Goal: Information Seeking & Learning: Learn about a topic

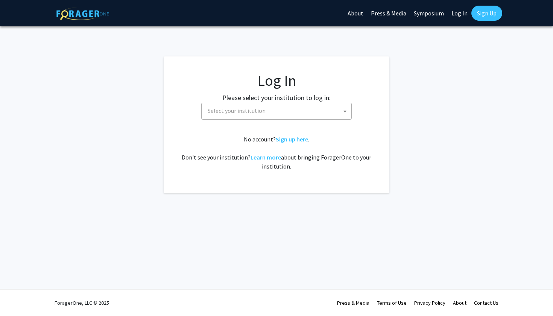
select select
click at [243, 109] on span "Select your institution" at bounding box center [237, 111] width 58 height 8
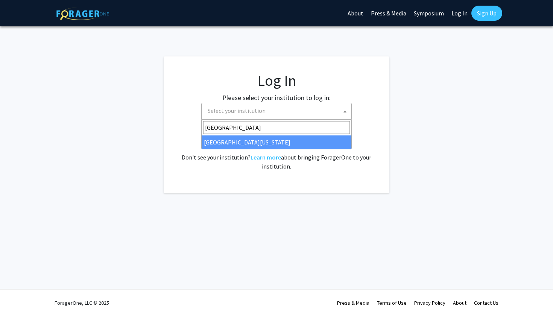
type input "[GEOGRAPHIC_DATA]"
select select "31"
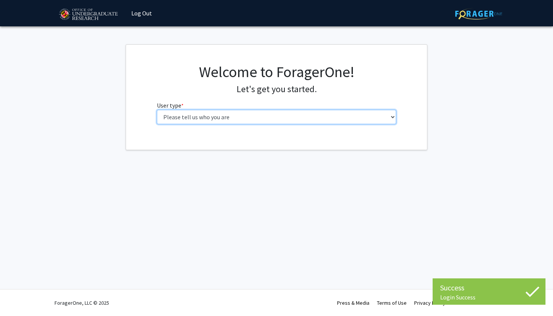
select select "1: undergrad"
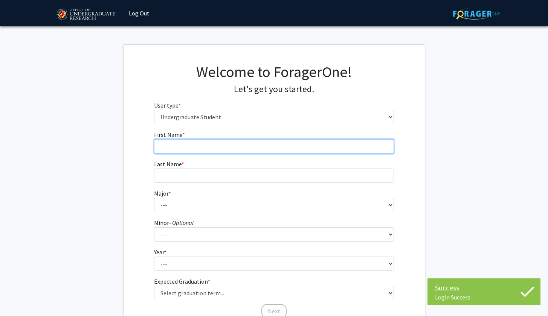
click at [229, 142] on input "First Name * required" at bounding box center [274, 146] width 240 height 14
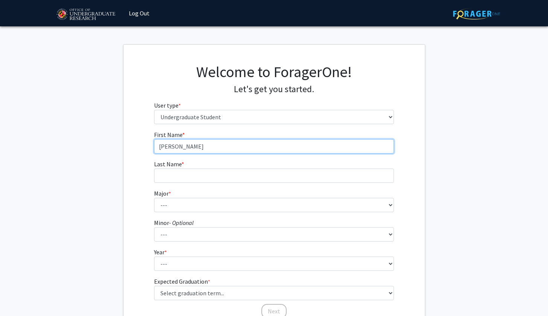
type input "[PERSON_NAME]"
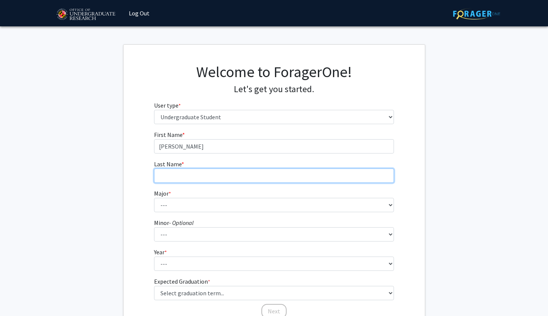
click at [231, 170] on input "Last Name * required" at bounding box center [274, 176] width 240 height 14
type input "[PERSON_NAME]"
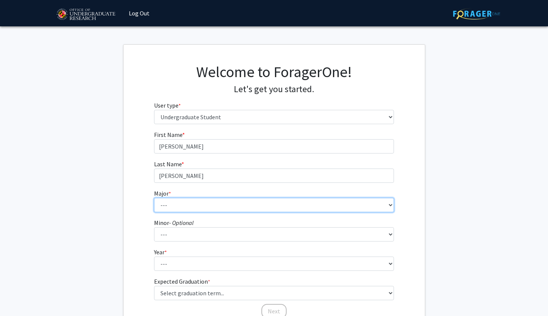
select select "82: 2383"
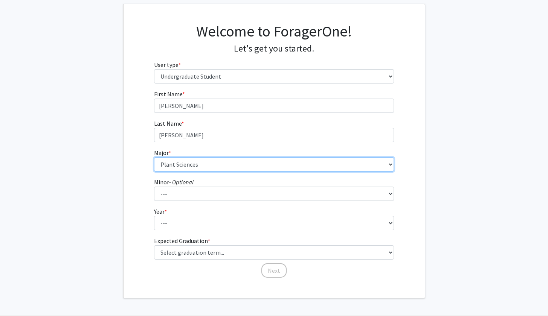
scroll to position [50, 0]
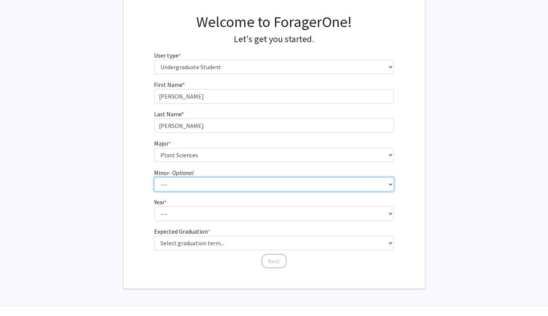
select select "36: 1839"
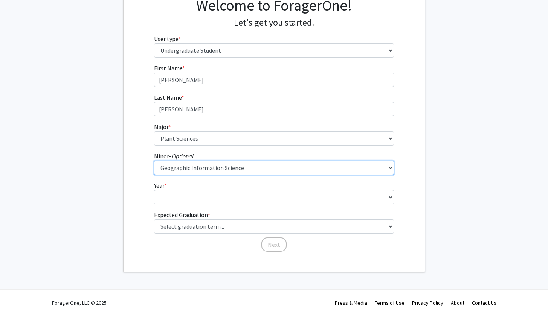
scroll to position [66, 0]
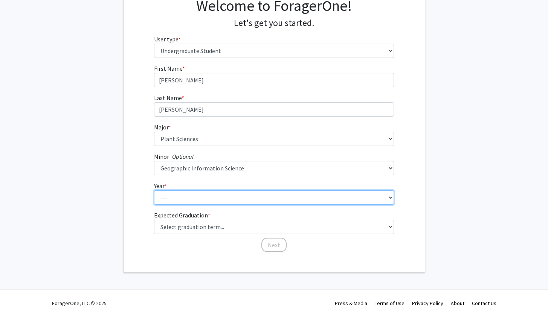
select select "2: sophomore"
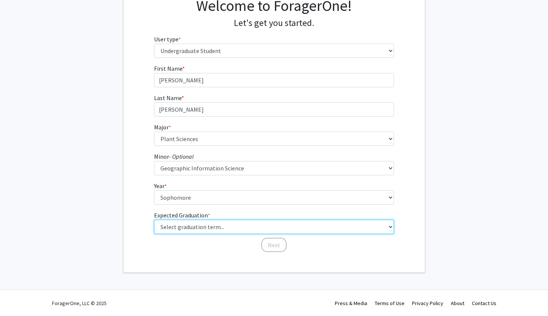
select select "12: winter_2027"
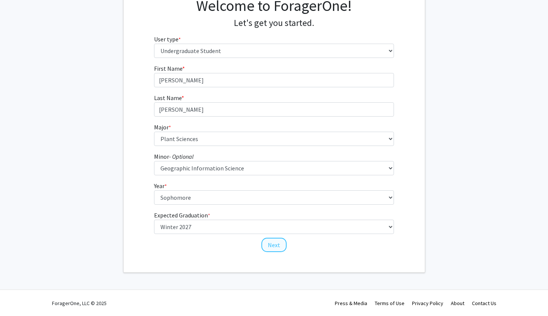
click at [274, 241] on button "Next" at bounding box center [273, 245] width 25 height 14
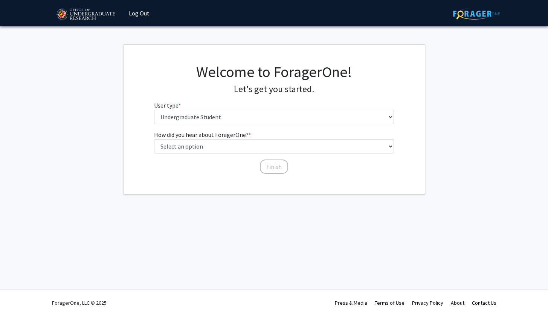
scroll to position [0, 0]
click at [188, 134] on label "How did you hear about ForagerOne? * required" at bounding box center [205, 134] width 97 height 9
click at [188, 139] on select "Select an option Peer/student recommendation Faculty/staff recommendation Unive…" at bounding box center [277, 146] width 240 height 14
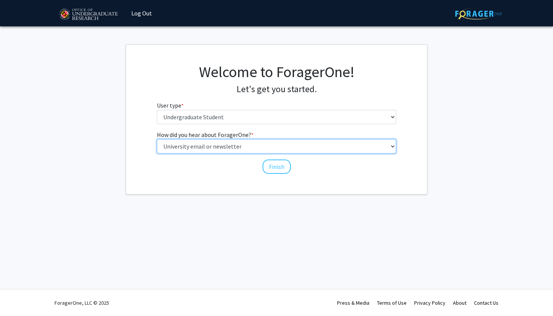
select select "3: university_website"
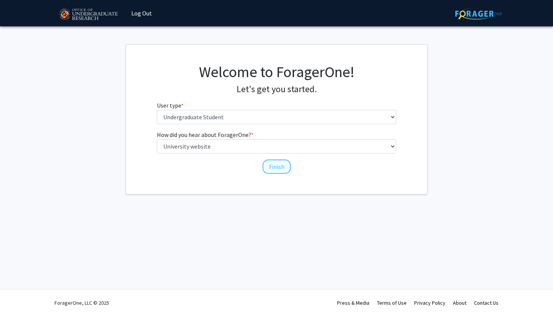
click at [278, 167] on button "Finish" at bounding box center [277, 167] width 28 height 14
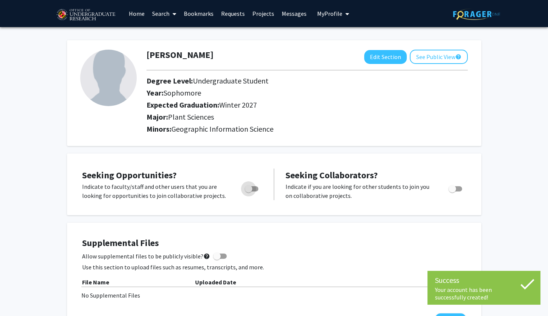
click at [250, 187] on span "Toggle" at bounding box center [249, 189] width 8 height 8
click at [248, 192] on input "Are you actively seeking opportunities?" at bounding box center [248, 192] width 0 height 0
checkbox input "true"
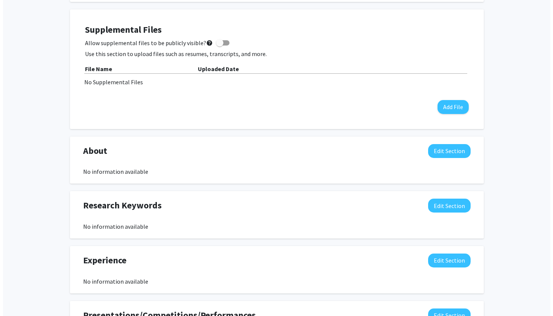
scroll to position [213, 0]
click at [448, 110] on button "Add File" at bounding box center [450, 107] width 31 height 14
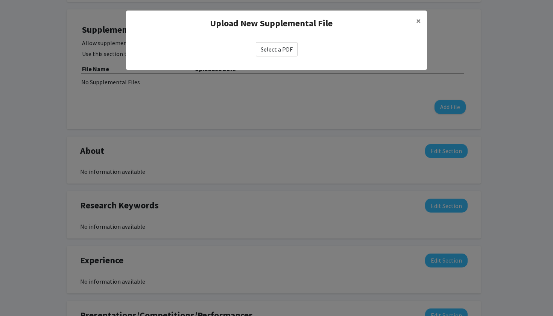
click at [285, 51] on label "Select a PDF" at bounding box center [277, 49] width 42 height 14
click at [0, 0] on input "Select a PDF" at bounding box center [0, 0] width 0 height 0
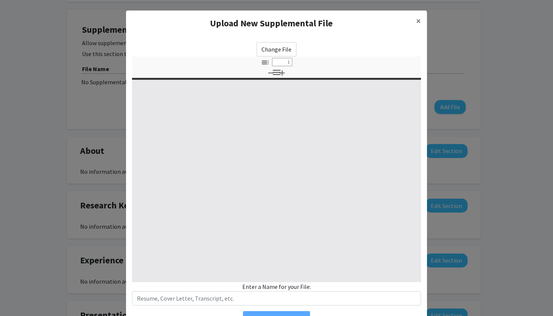
select select "custom"
type input "0"
select select "custom"
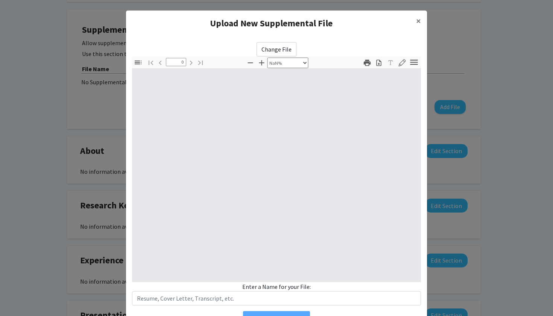
type input "1"
select select "auto"
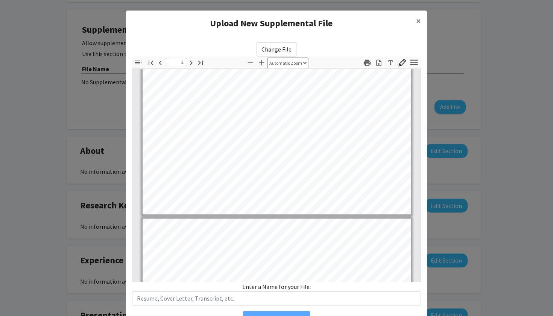
scroll to position [299, 0]
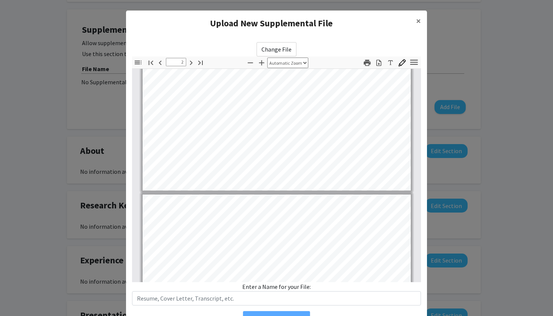
type input "3"
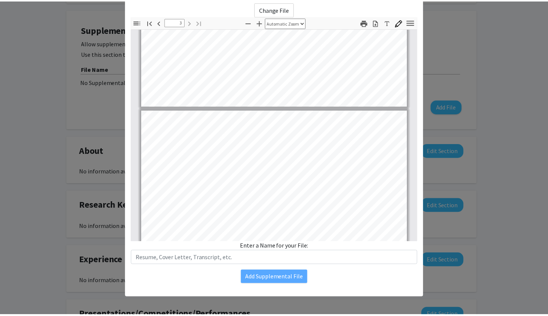
scroll to position [40, 0]
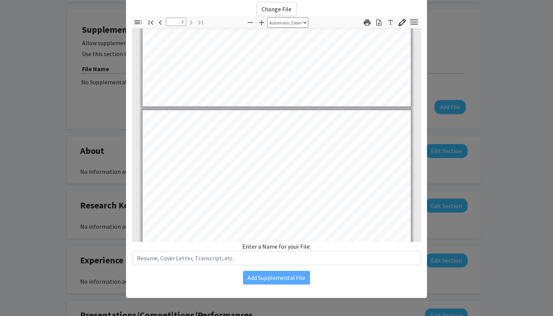
click at [526, 196] on modal-container "Upload New Supplemental File × Change File Thumbnails Document Outline Attachme…" at bounding box center [276, 158] width 553 height 316
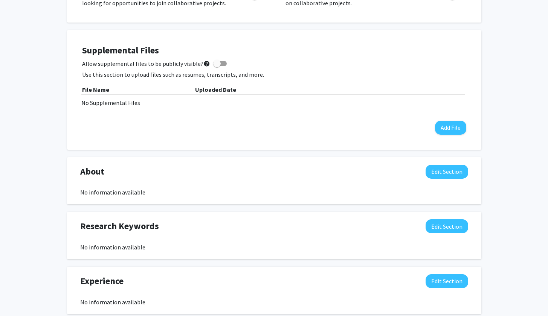
scroll to position [192, 0]
click at [228, 140] on div "Supplemental Files Allow supplemental files to be publicly visible? help Use th…" at bounding box center [274, 90] width 399 height 105
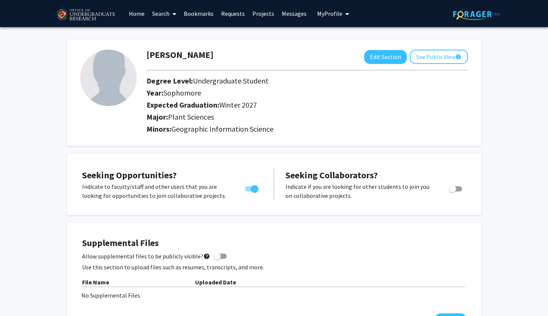
scroll to position [0, 0]
click at [173, 14] on icon at bounding box center [174, 14] width 4 height 6
click at [265, 14] on link "Projects" at bounding box center [262, 13] width 29 height 26
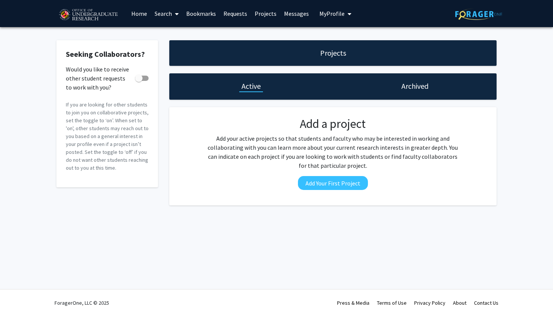
click at [176, 15] on icon at bounding box center [177, 14] width 4 height 6
click at [174, 34] on span "Faculty/Staff" at bounding box center [178, 34] width 55 height 15
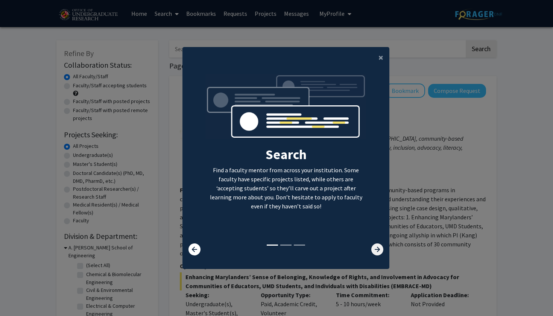
click at [372, 253] on icon at bounding box center [377, 250] width 12 height 12
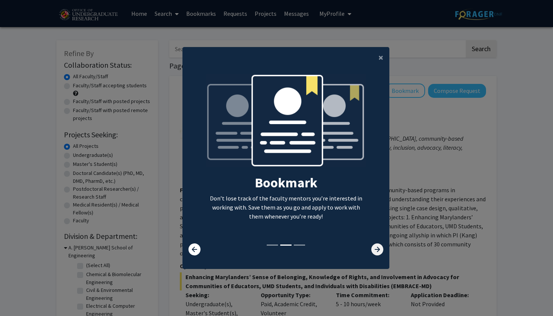
click at [372, 253] on icon at bounding box center [377, 250] width 12 height 12
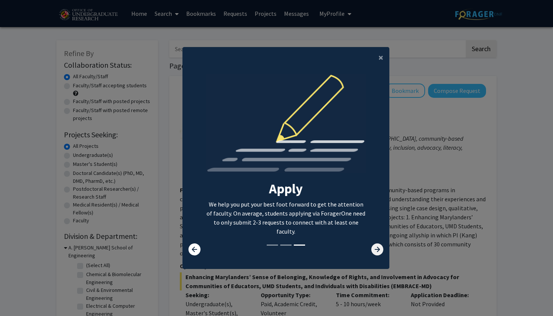
click at [372, 253] on icon at bounding box center [377, 250] width 12 height 12
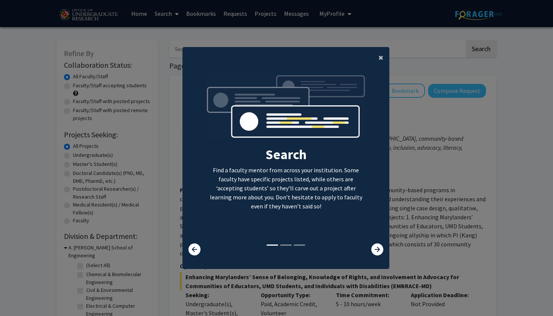
click at [376, 58] on button "×" at bounding box center [381, 57] width 17 height 21
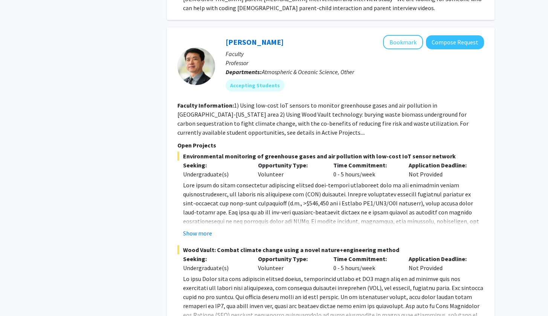
scroll to position [620, 0]
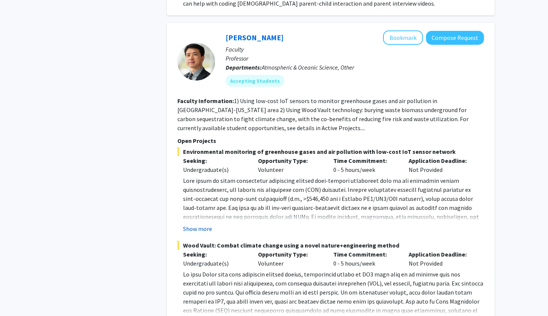
click at [193, 229] on button "Show more" at bounding box center [197, 228] width 29 height 9
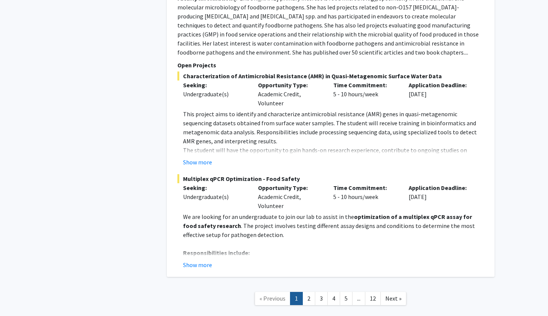
scroll to position [3749, 0]
click at [309, 292] on link "2" at bounding box center [308, 298] width 13 height 13
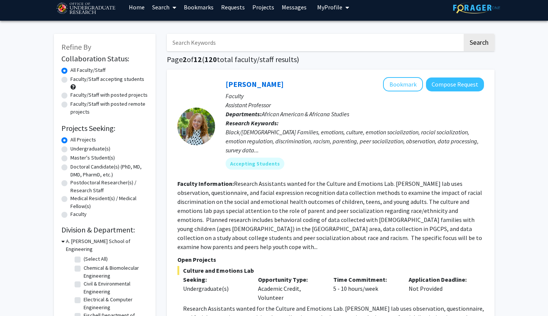
scroll to position [7, 0]
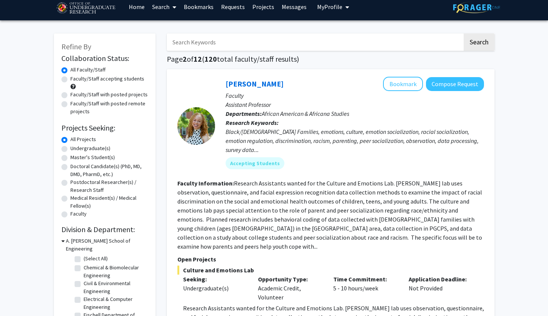
click at [70, 152] on label "Undergraduate(s)" at bounding box center [90, 149] width 40 height 8
click at [70, 149] on input "Undergraduate(s)" at bounding box center [72, 147] width 5 height 5
radio input "true"
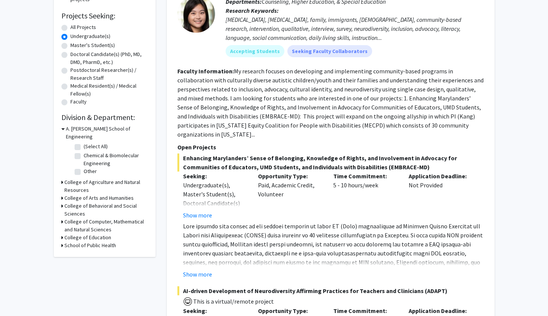
scroll to position [119, 0]
click at [62, 179] on icon at bounding box center [62, 183] width 2 height 8
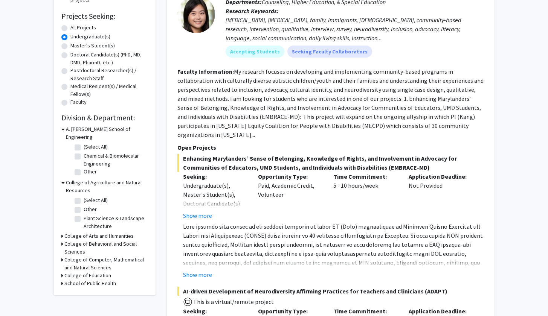
click at [84, 196] on label "(Select All)" at bounding box center [96, 200] width 24 height 8
click at [84, 196] on input "(Select All)" at bounding box center [86, 198] width 5 height 5
checkbox input "true"
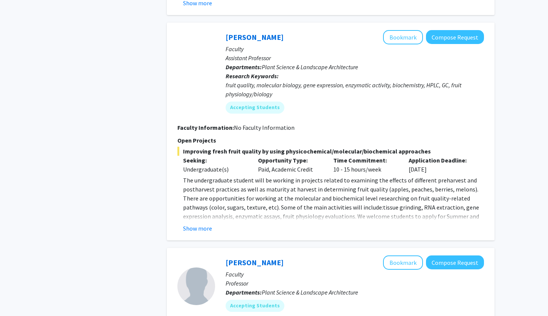
scroll to position [736, 0]
click at [196, 227] on button "Show more" at bounding box center [197, 228] width 29 height 9
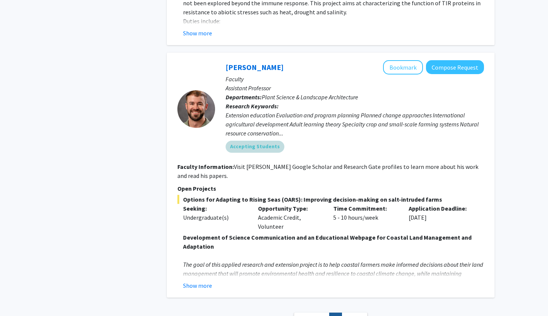
scroll to position [1252, 0]
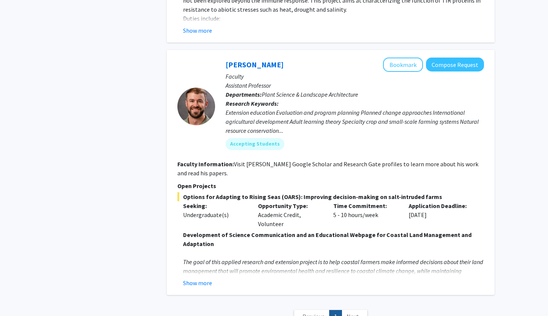
click at [281, 122] on div "Extension education Evaluation and program planning Planned change approaches I…" at bounding box center [354, 121] width 258 height 27
click at [265, 120] on div "Extension education Evaluation and program planning Planned change approaches I…" at bounding box center [354, 121] width 258 height 27
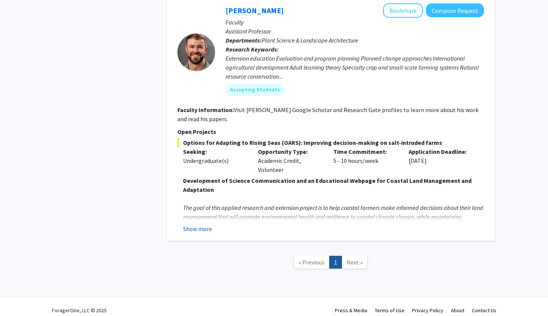
scroll to position [1306, 0]
click at [198, 225] on button "Show more" at bounding box center [197, 229] width 29 height 9
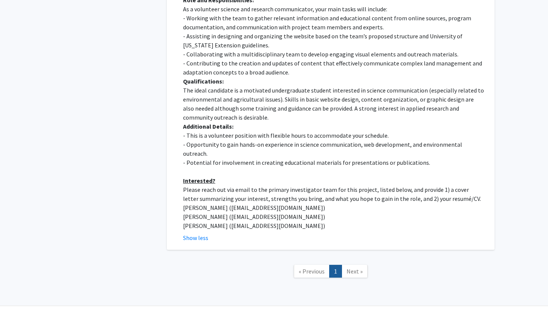
scroll to position [1595, 0]
click at [352, 268] on span "Next »" at bounding box center [354, 272] width 16 height 8
click at [320, 262] on nav "« Previous 1 Next »" at bounding box center [330, 273] width 327 height 30
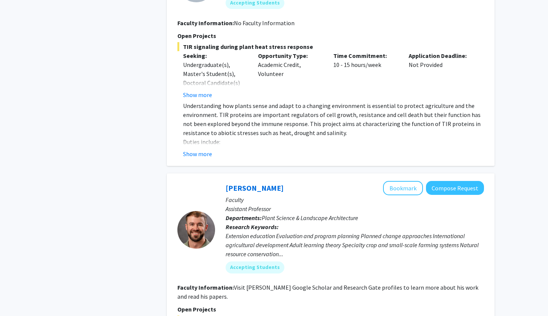
scroll to position [1126, 0]
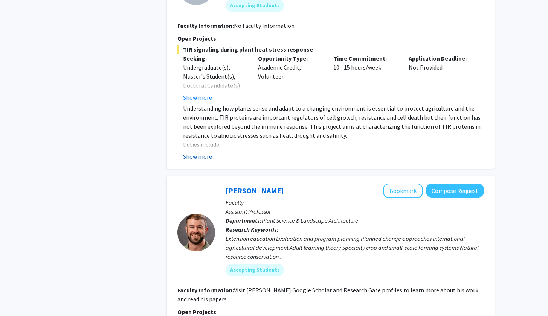
click at [198, 152] on button "Show more" at bounding box center [197, 156] width 29 height 9
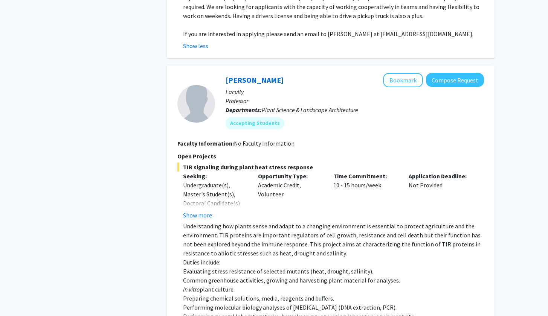
scroll to position [1008, 0]
click at [197, 211] on button "Show more" at bounding box center [197, 215] width 29 height 9
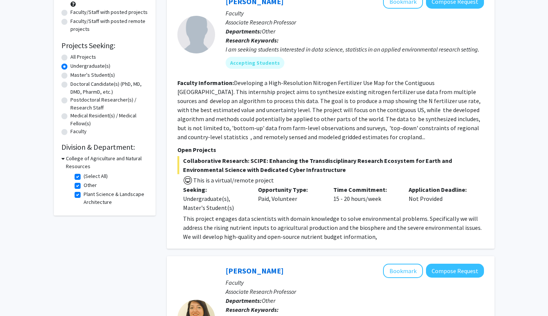
scroll to position [87, 0]
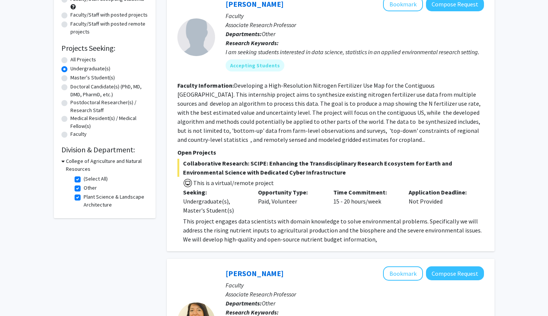
click at [84, 198] on label "Plant Science & Landscape Architecture" at bounding box center [115, 201] width 62 height 16
click at [84, 198] on input "Plant Science & Landscape Architecture" at bounding box center [86, 195] width 5 height 5
checkbox input "false"
checkbox input "true"
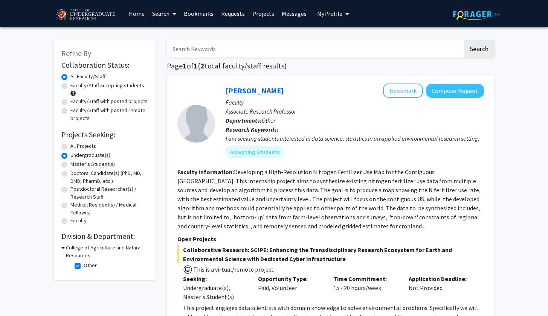
click at [84, 267] on label "Other" at bounding box center [90, 266] width 13 height 8
click at [84, 266] on input "Other" at bounding box center [86, 264] width 5 height 5
checkbox input "false"
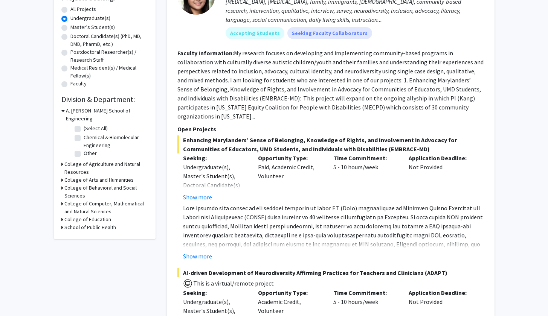
scroll to position [226, 0]
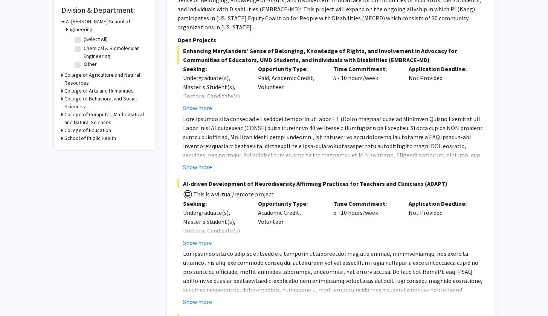
click at [62, 95] on icon at bounding box center [62, 99] width 2 height 8
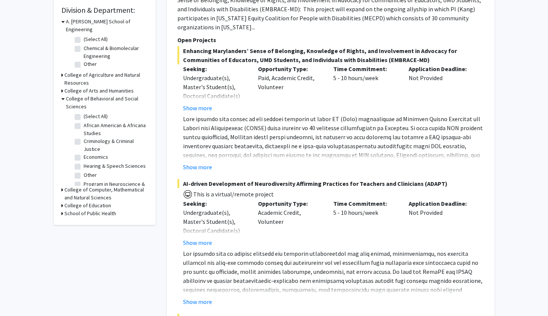
click at [61, 68] on div "Refine By Collaboration Status: Collaboration Status All Faculty/Staff Collabor…" at bounding box center [105, 19] width 102 height 411
click at [61, 71] on icon at bounding box center [62, 75] width 2 height 8
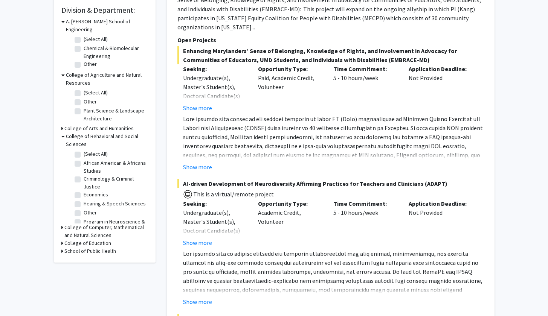
click at [61, 71] on icon at bounding box center [62, 75] width 3 height 8
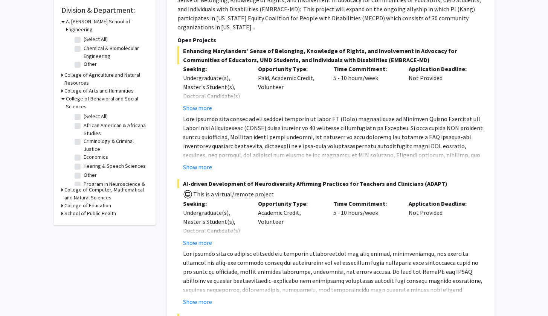
click at [61, 71] on icon at bounding box center [62, 75] width 2 height 8
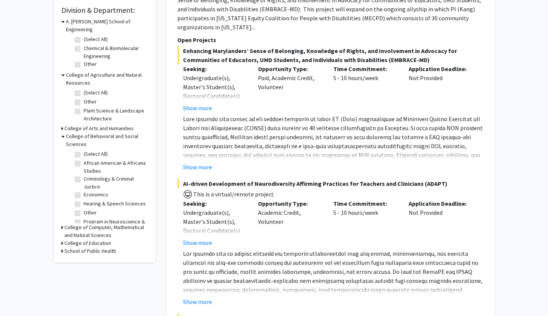
click at [61, 71] on icon at bounding box center [62, 75] width 3 height 8
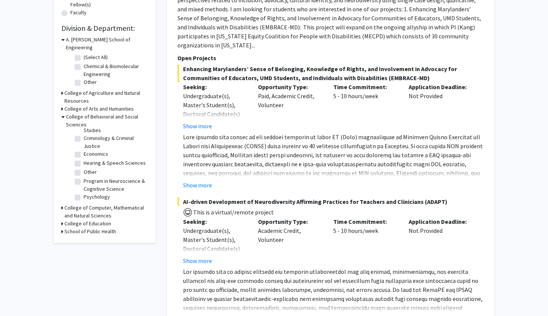
scroll to position [177, 0]
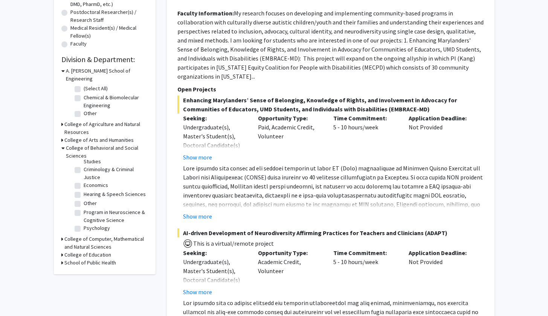
click at [63, 136] on div "College of Arts and Humanities" at bounding box center [104, 140] width 87 height 8
click at [61, 136] on icon at bounding box center [62, 140] width 2 height 8
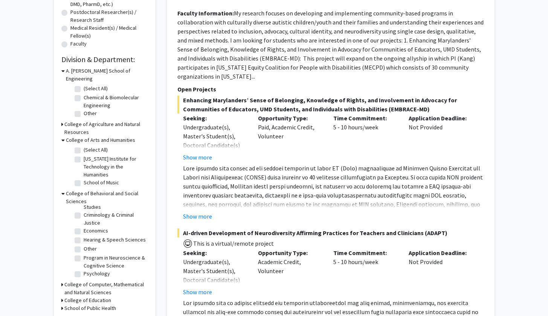
click at [61, 133] on div "Refine By Collaboration Status: Collaboration Status All Faculty/Staff Collabor…" at bounding box center [105, 91] width 102 height 457
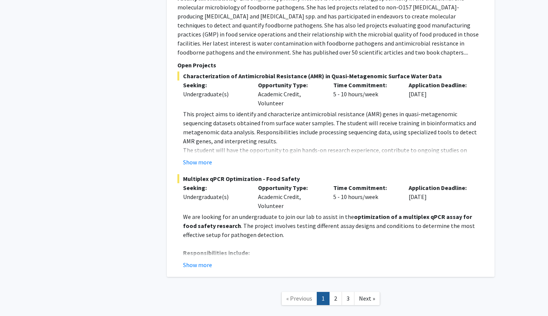
scroll to position [3667, 0]
click at [333, 292] on link "2" at bounding box center [335, 298] width 13 height 13
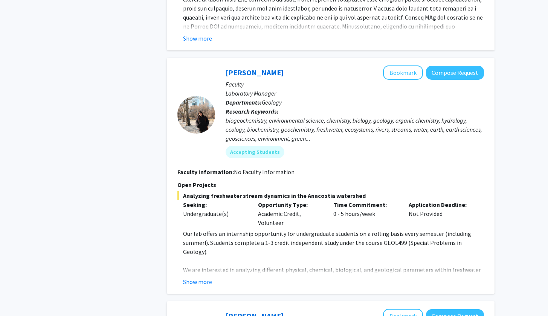
scroll to position [2108, 0]
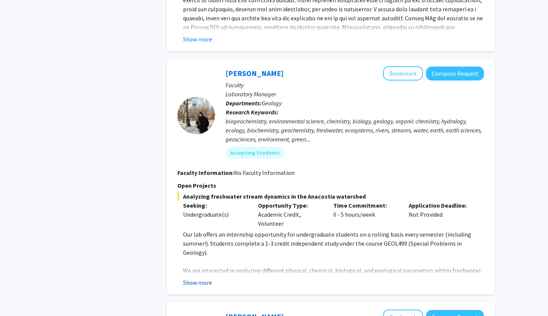
click at [197, 278] on button "Show more" at bounding box center [197, 282] width 29 height 9
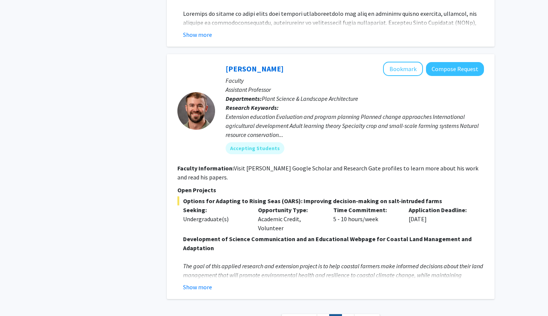
scroll to position [2754, 0]
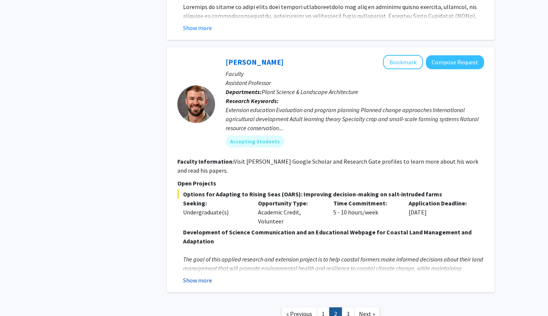
click at [191, 276] on button "Show more" at bounding box center [197, 280] width 29 height 9
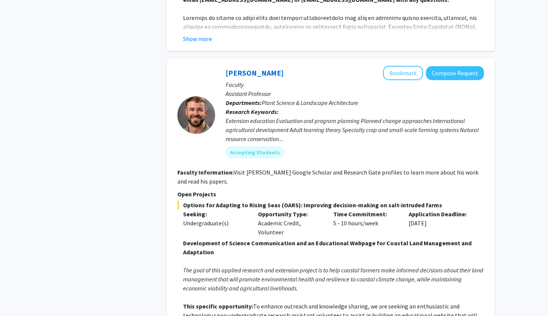
scroll to position [2741, 0]
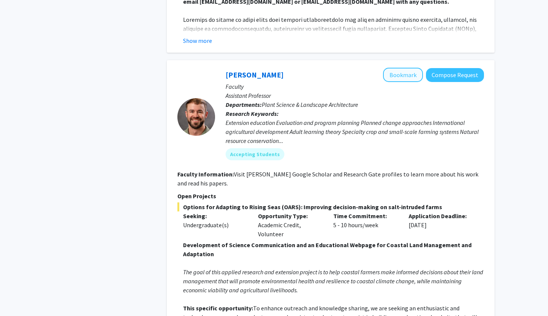
click at [401, 68] on button "Bookmark" at bounding box center [403, 75] width 40 height 14
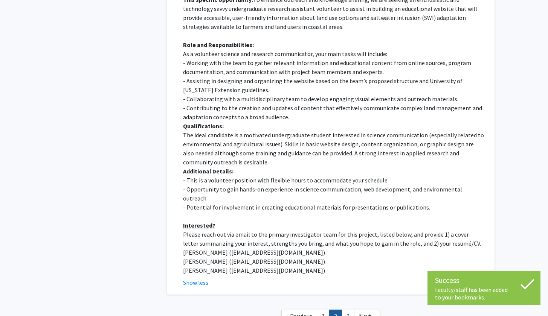
scroll to position [3049, 0]
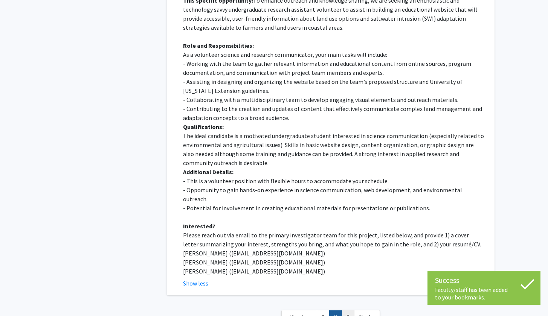
click at [348, 311] on link "3" at bounding box center [347, 317] width 13 height 13
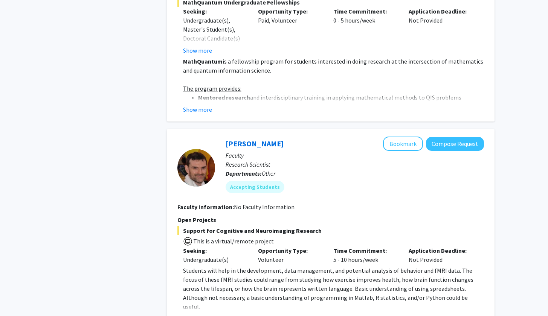
scroll to position [1368, 0]
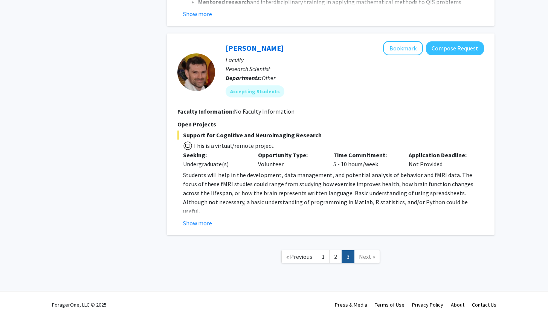
click at [365, 257] on span "Next »" at bounding box center [367, 257] width 16 height 8
click at [360, 256] on span "Next »" at bounding box center [367, 257] width 16 height 8
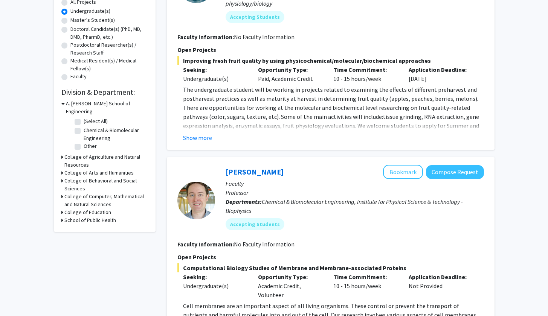
scroll to position [163, 0]
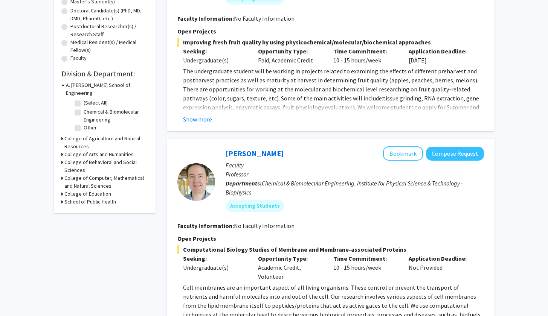
click at [64, 135] on div "College of Agriculture and Natural Resources" at bounding box center [104, 143] width 87 height 16
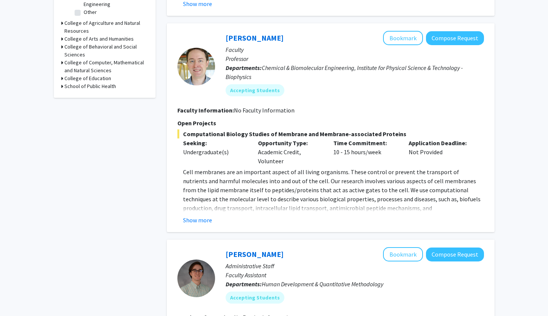
scroll to position [280, 0]
